Goal: Navigation & Orientation: Find specific page/section

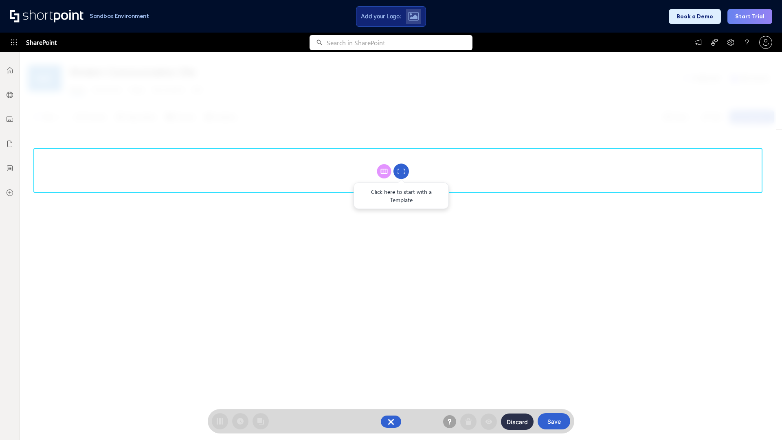
click at [401, 171] on circle at bounding box center [400, 171] width 15 height 15
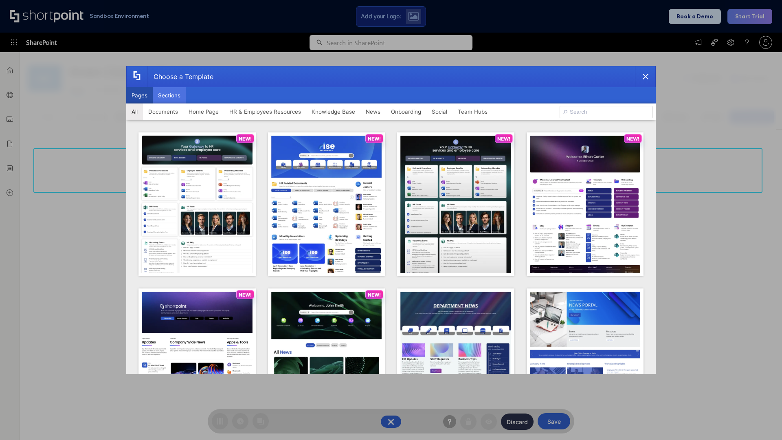
click at [169, 95] on button "Sections" at bounding box center [169, 95] width 33 height 16
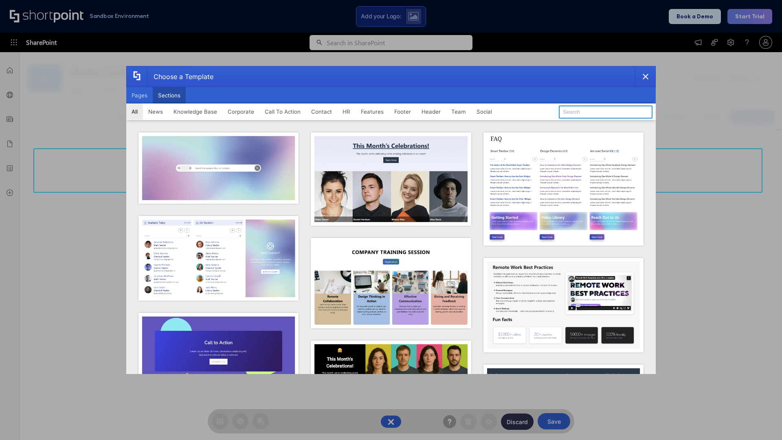
type input "Contact Us 1"
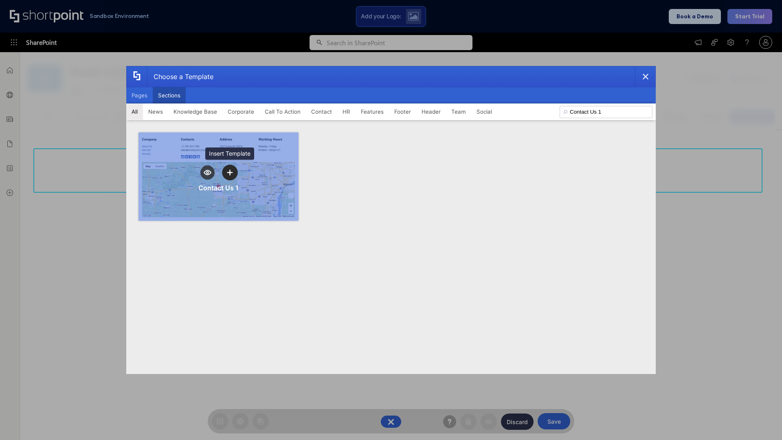
click at [230, 172] on icon "template selector" at bounding box center [230, 172] width 6 height 6
